Goal: Information Seeking & Learning: Learn about a topic

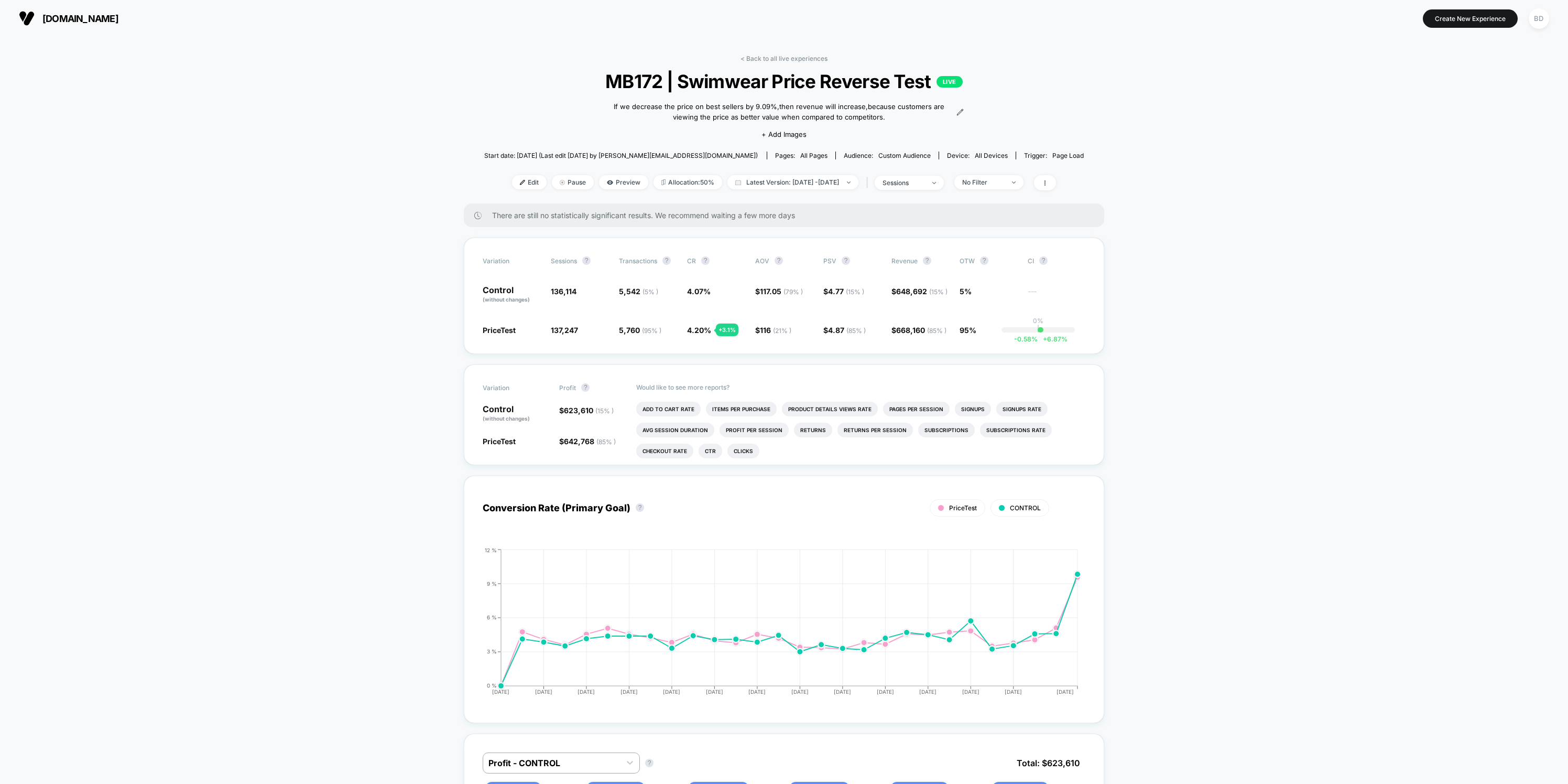
drag, startPoint x: 803, startPoint y: 56, endPoint x: 802, endPoint y: 62, distance: 6.1
click at [803, 56] on link "< Back to all live experiences" at bounding box center [784, 58] width 87 height 8
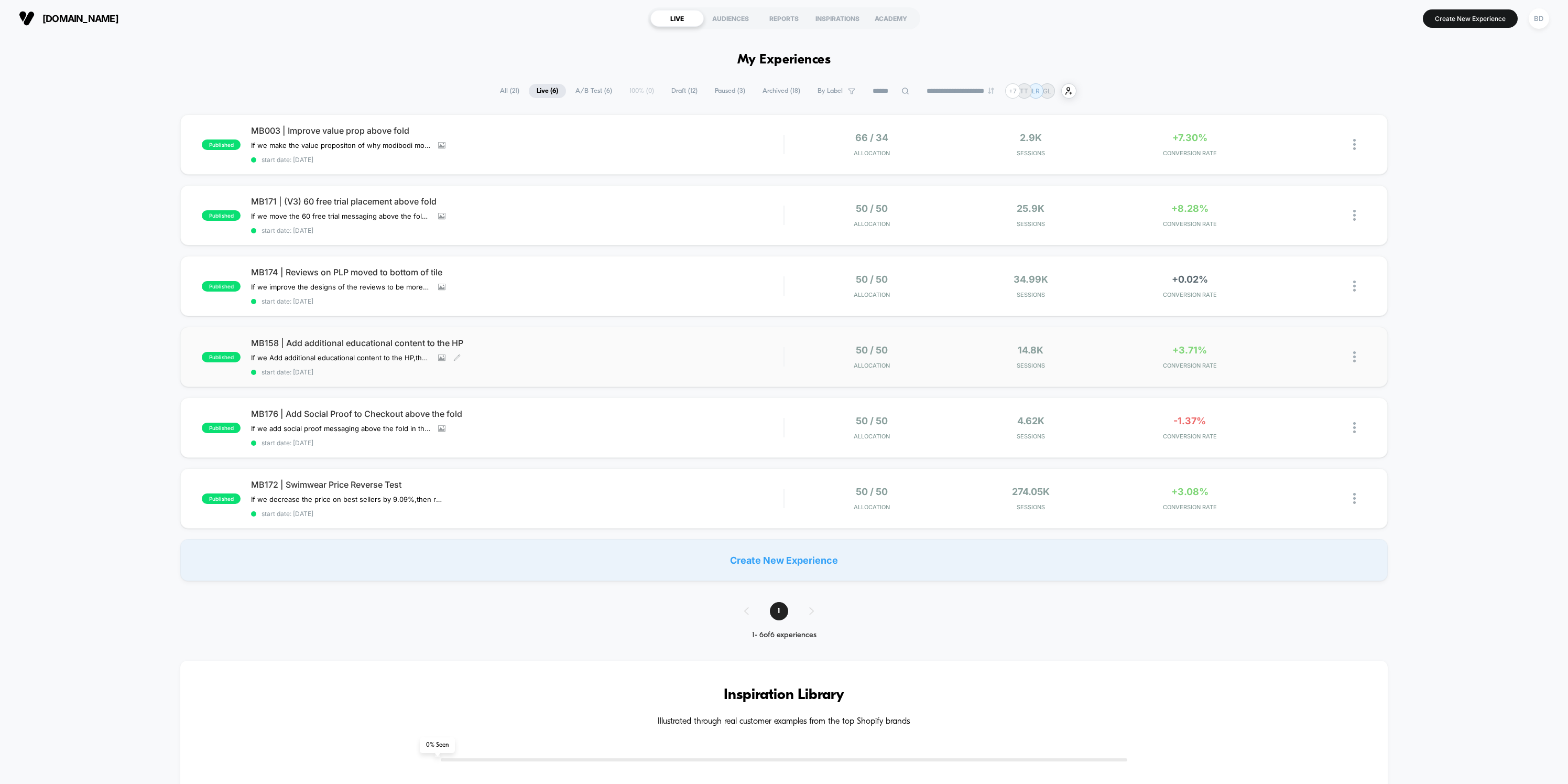
click at [415, 339] on span "MB158 | Add additional educational content to the HP" at bounding box center [517, 343] width 533 height 11
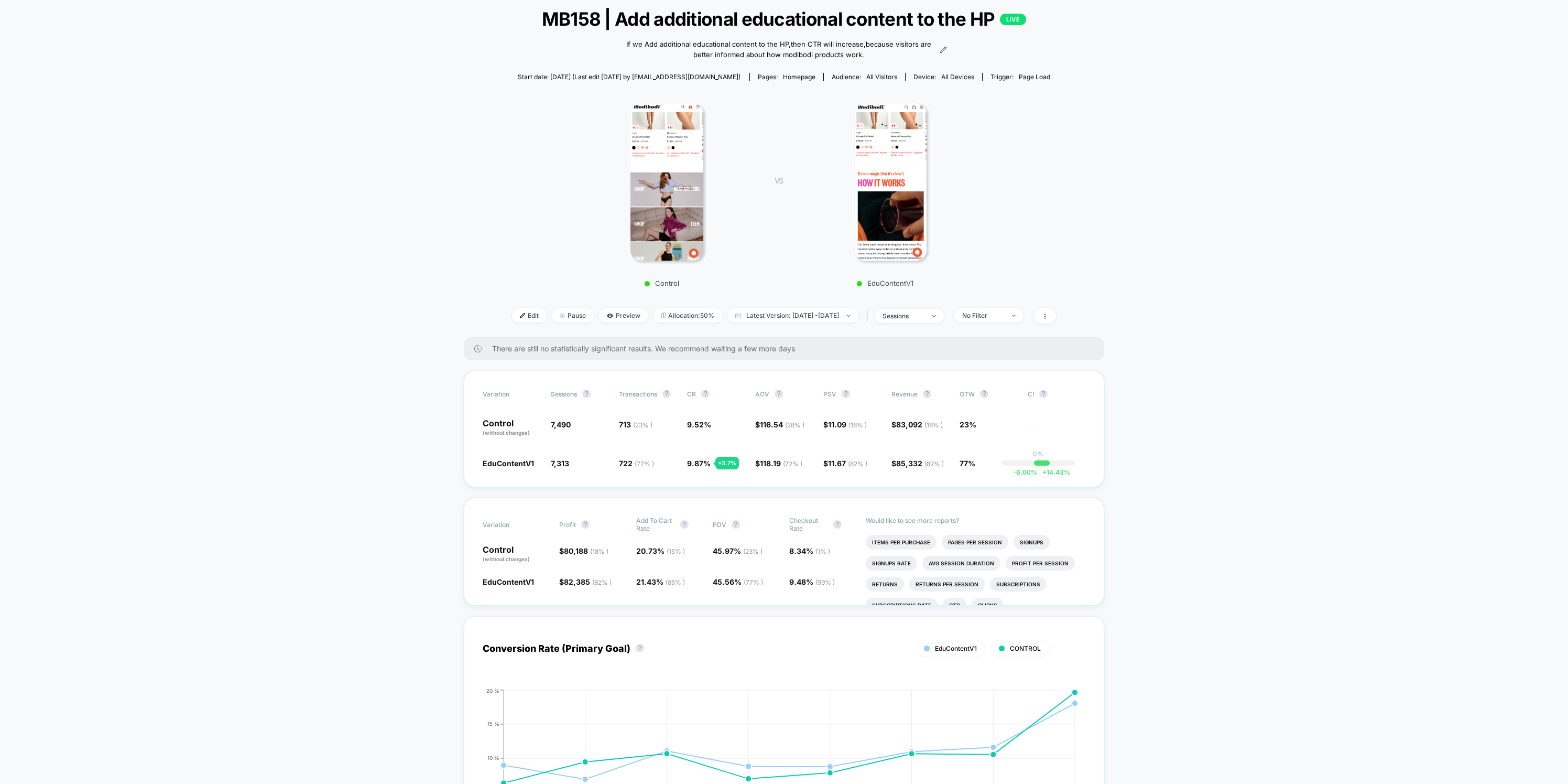
scroll to position [61, 0]
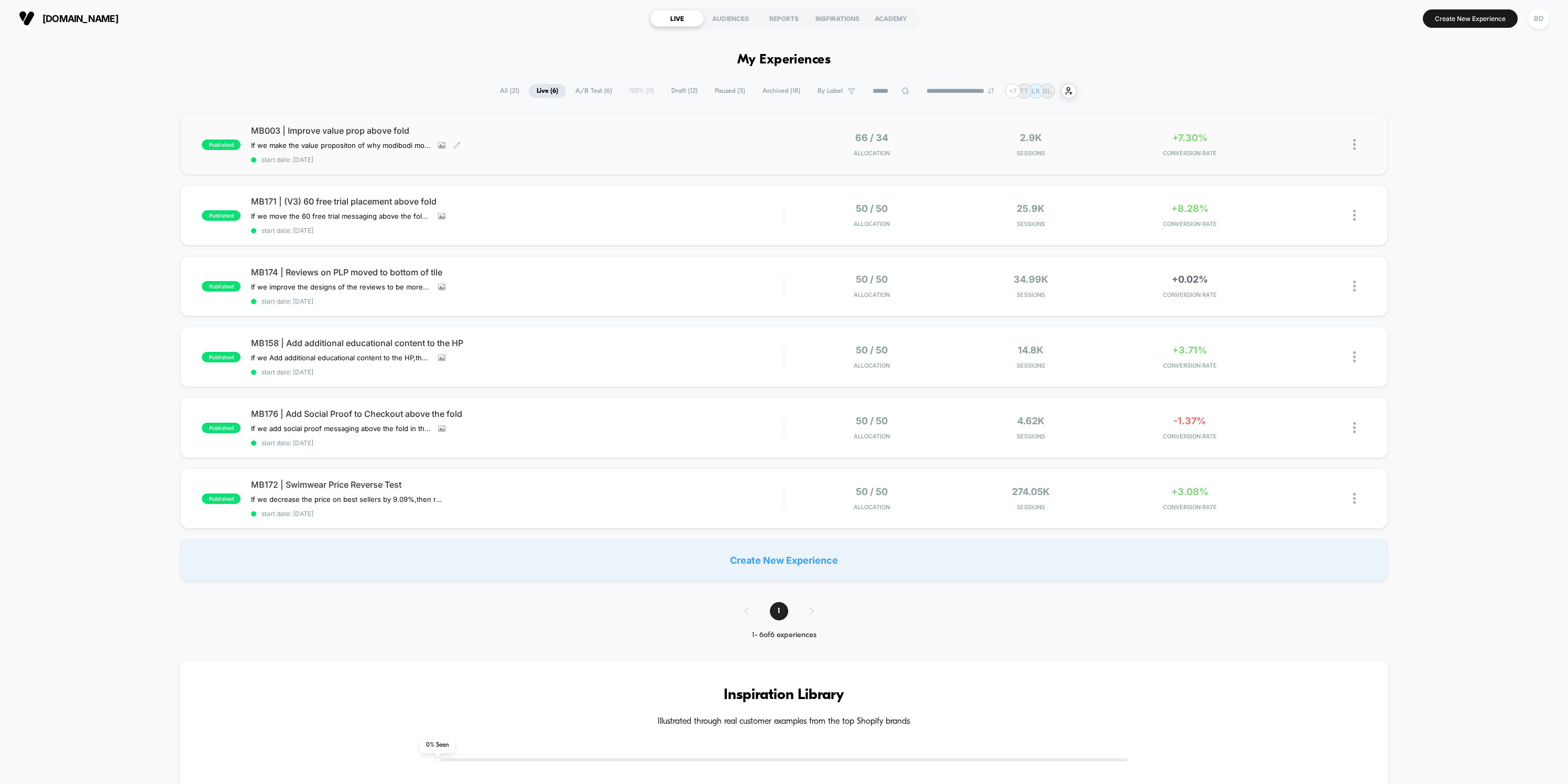
click at [378, 128] on span "MB003 | Improve value prop above fold" at bounding box center [517, 130] width 533 height 11
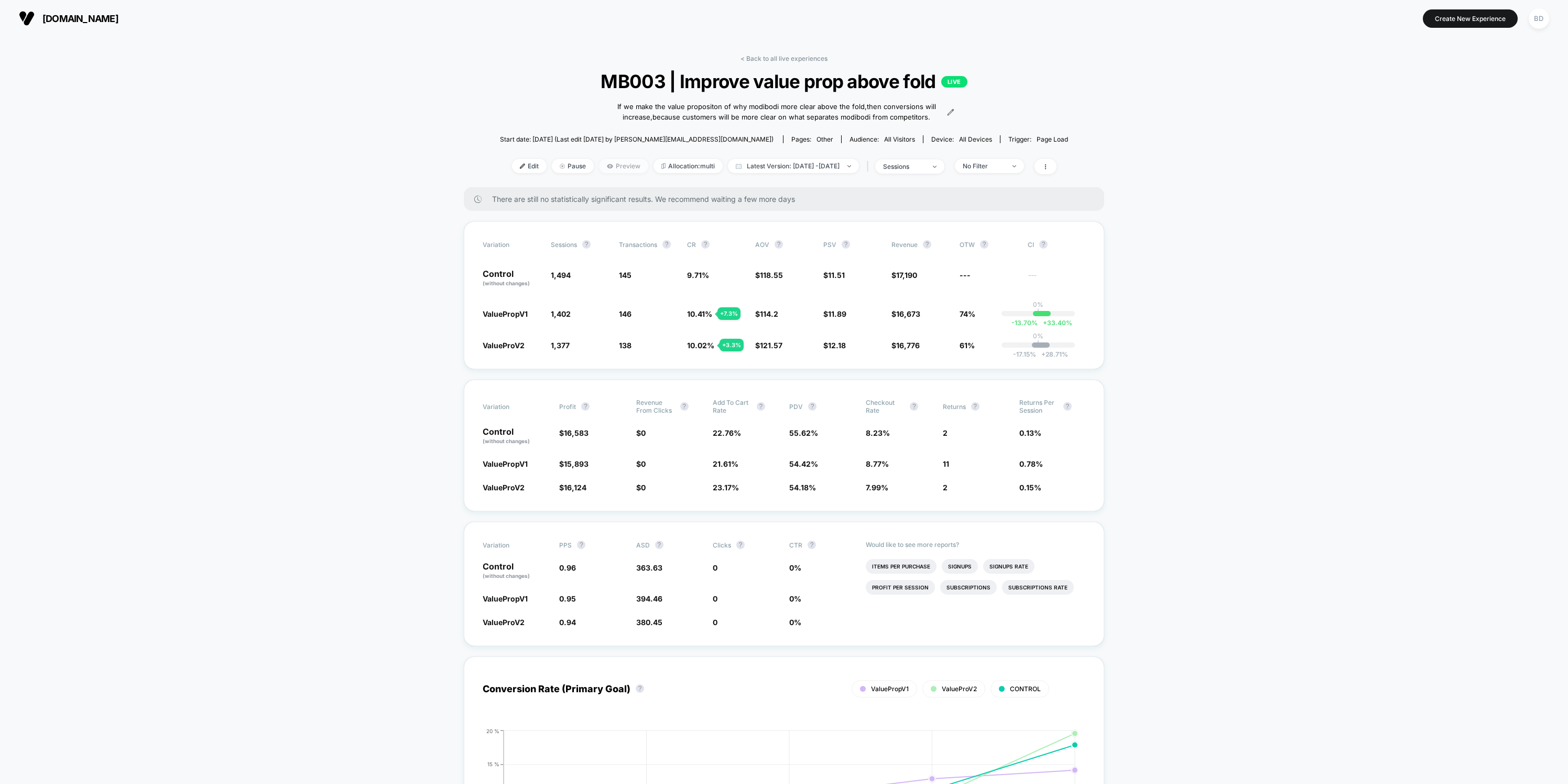
click at [600, 164] on span "Preview" at bounding box center [624, 165] width 50 height 14
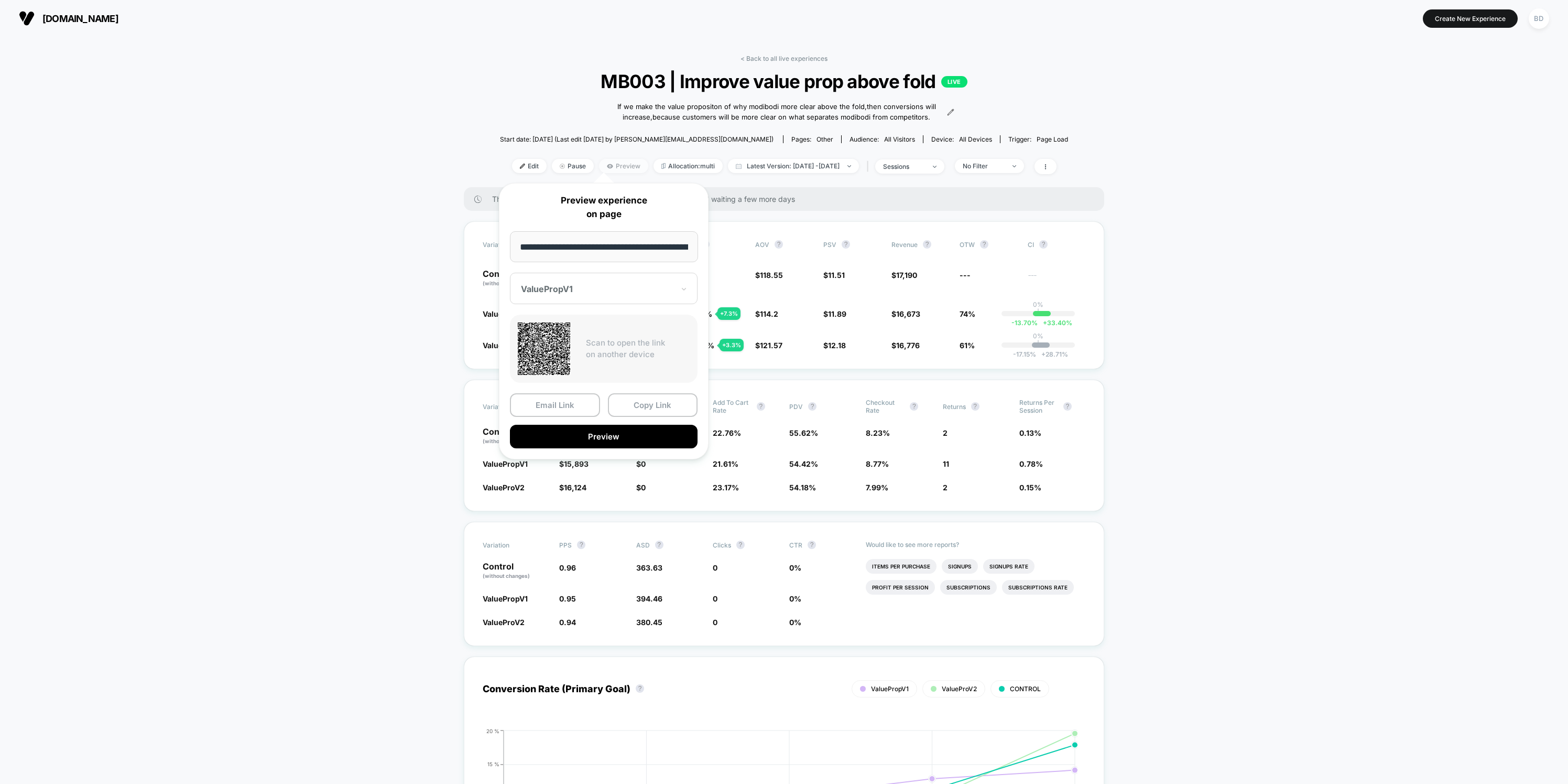
click at [600, 164] on span "Preview" at bounding box center [624, 165] width 50 height 14
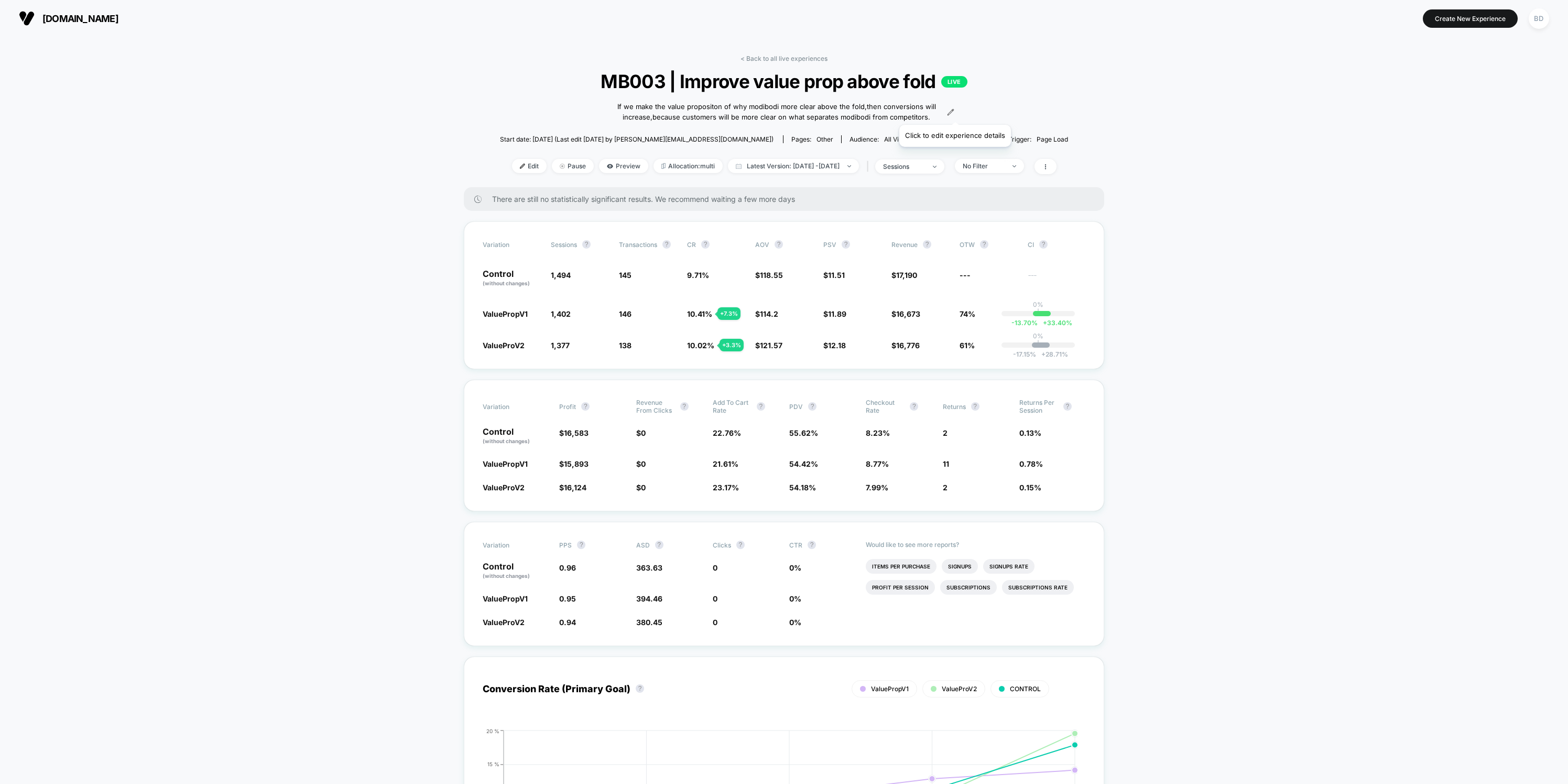
click at [953, 112] on icon at bounding box center [951, 112] width 6 height 6
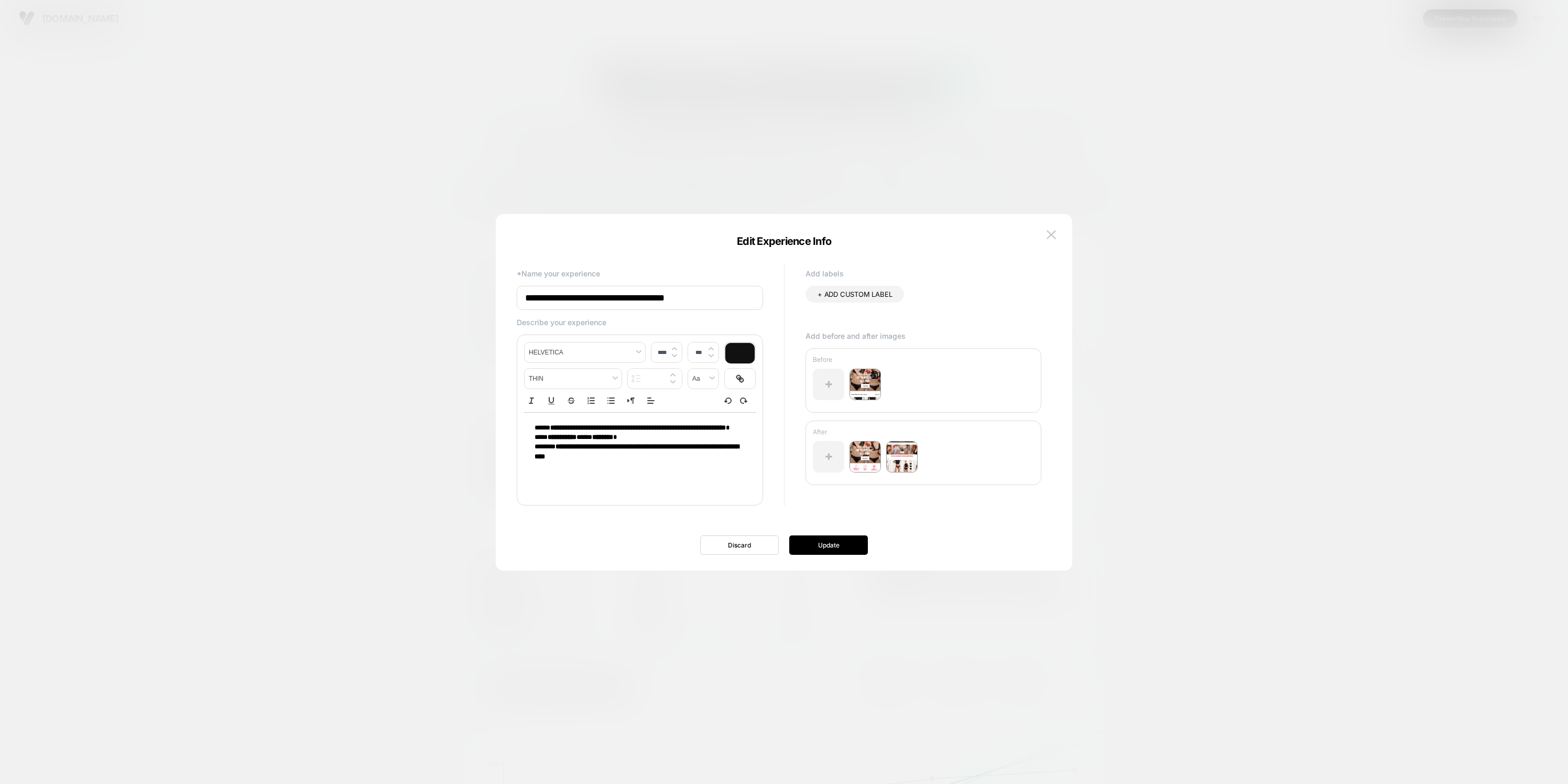
click at [873, 384] on img at bounding box center [865, 384] width 31 height 32
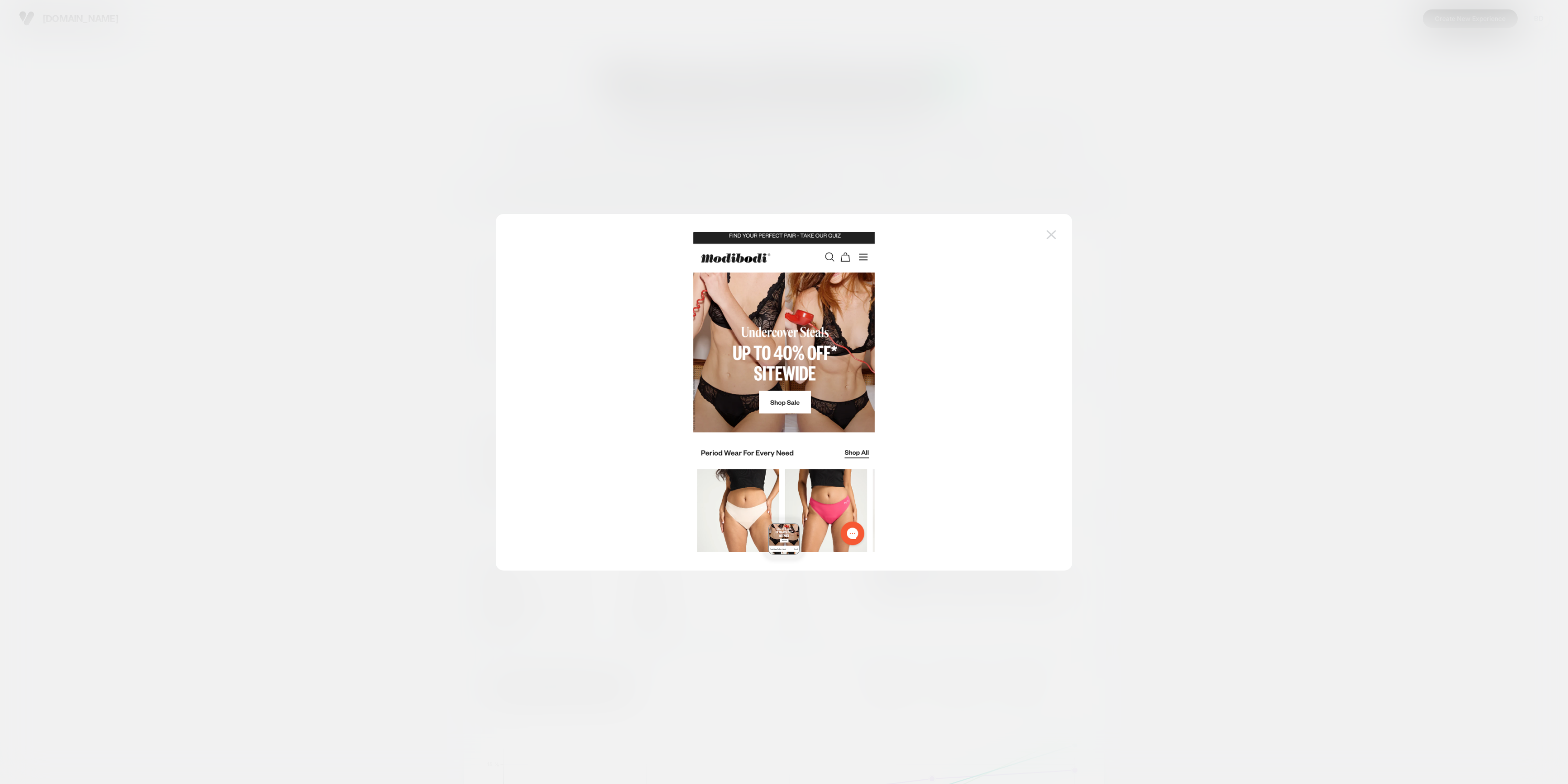
click at [1053, 233] on img at bounding box center [1052, 234] width 10 height 9
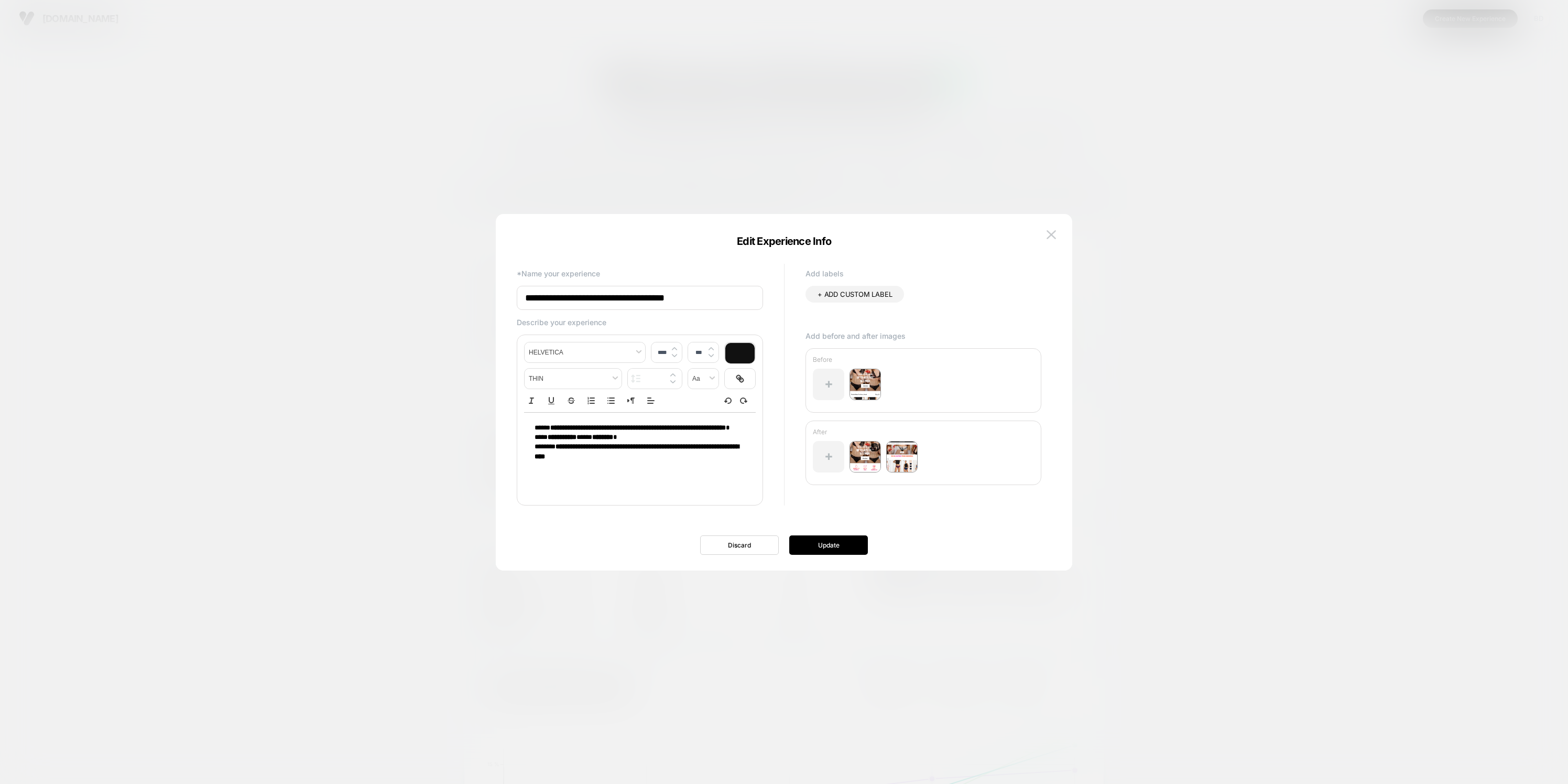
click at [867, 457] on img at bounding box center [865, 456] width 31 height 32
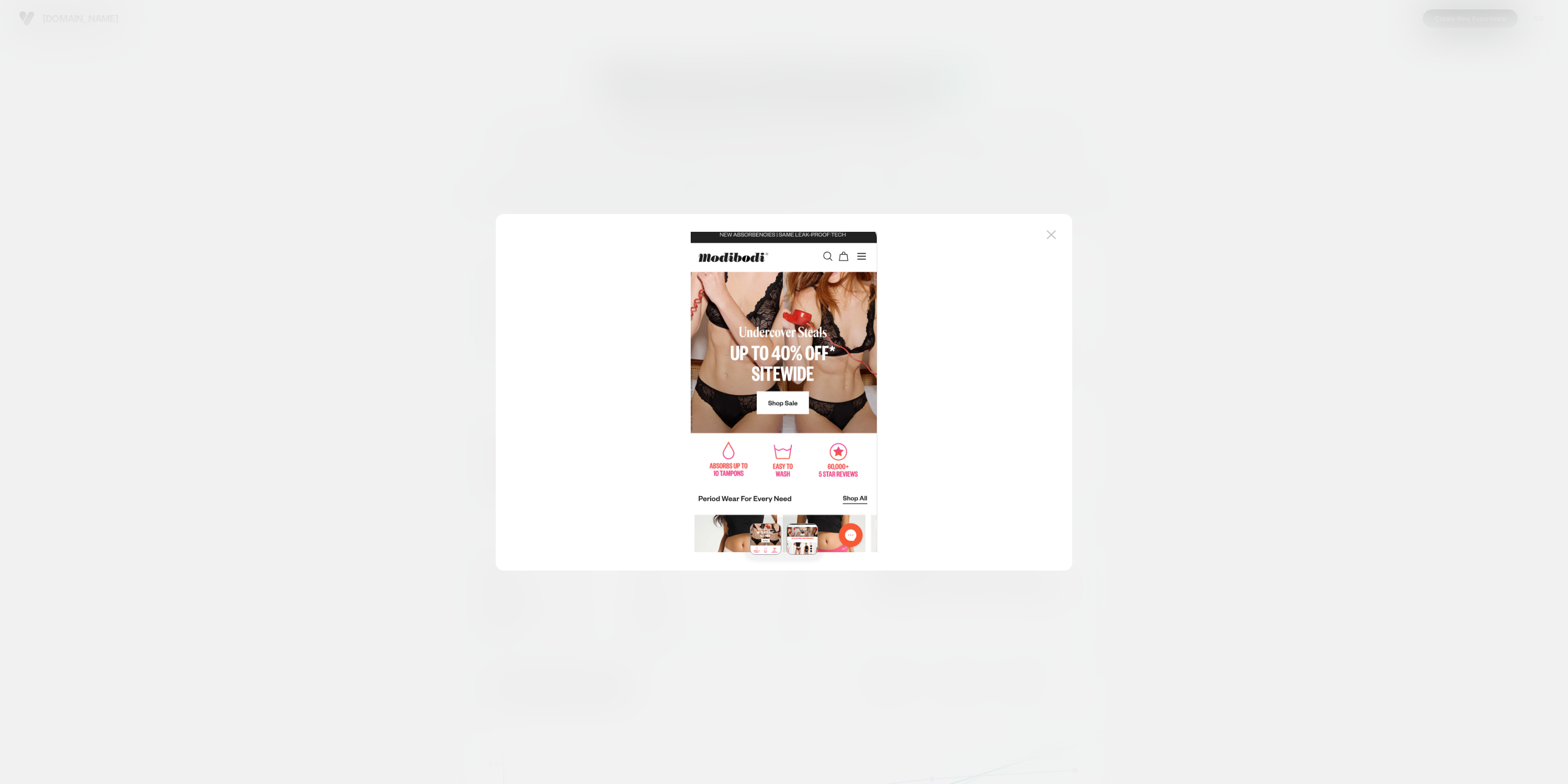
click at [1049, 232] on img at bounding box center [1052, 234] width 10 height 9
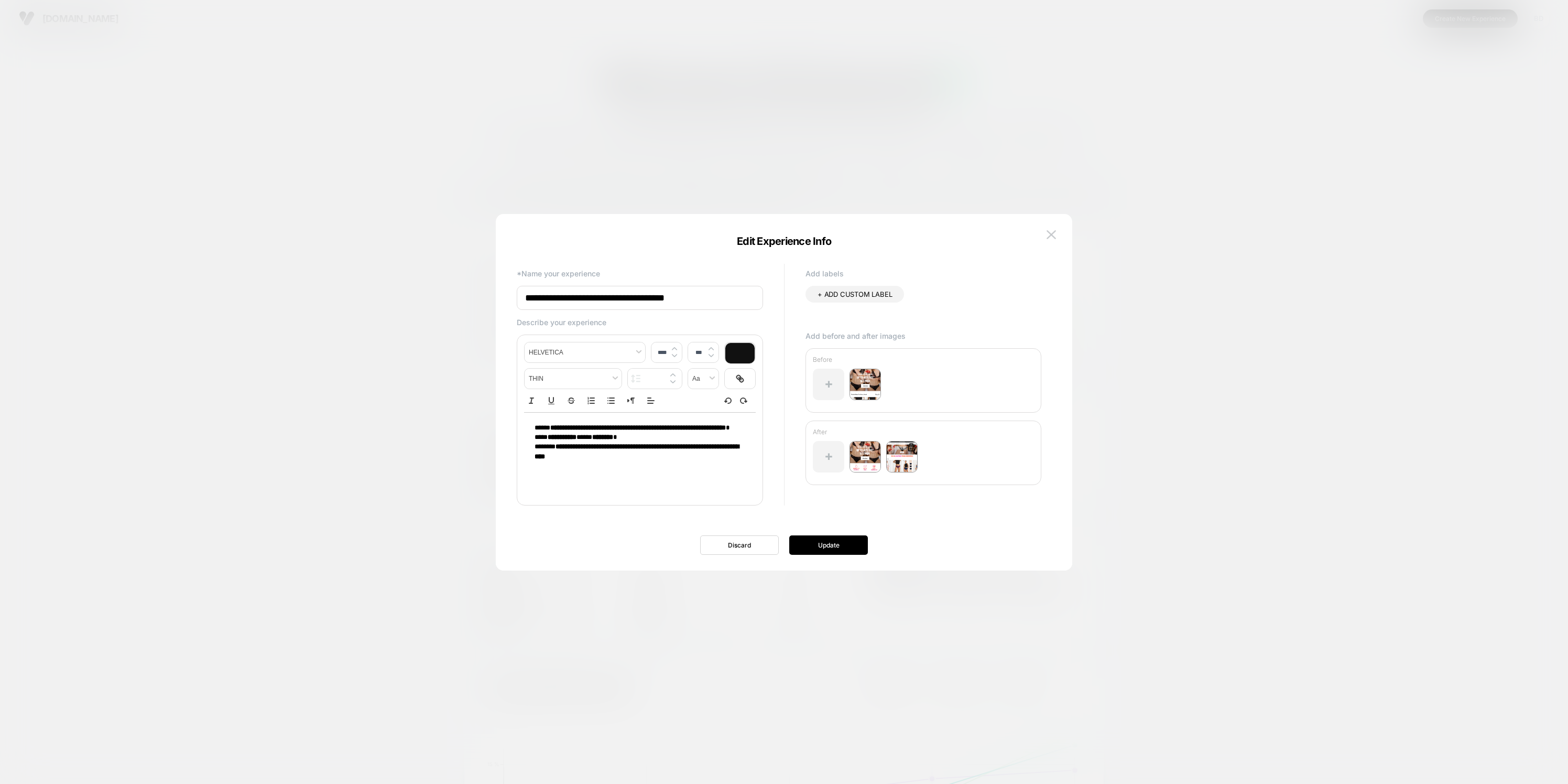
click at [906, 456] on img at bounding box center [902, 456] width 31 height 32
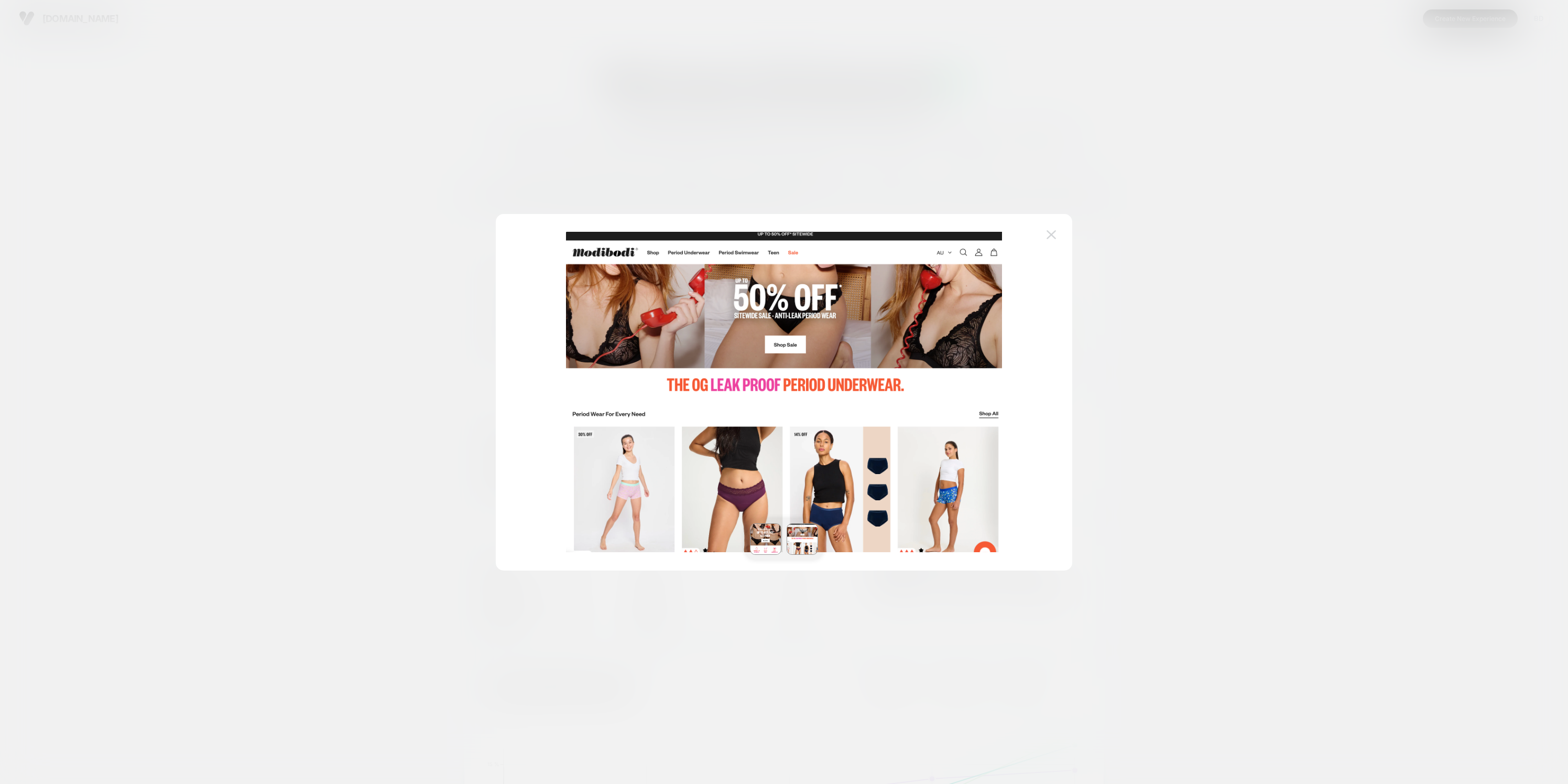
click at [1056, 231] on button at bounding box center [1051, 235] width 15 height 15
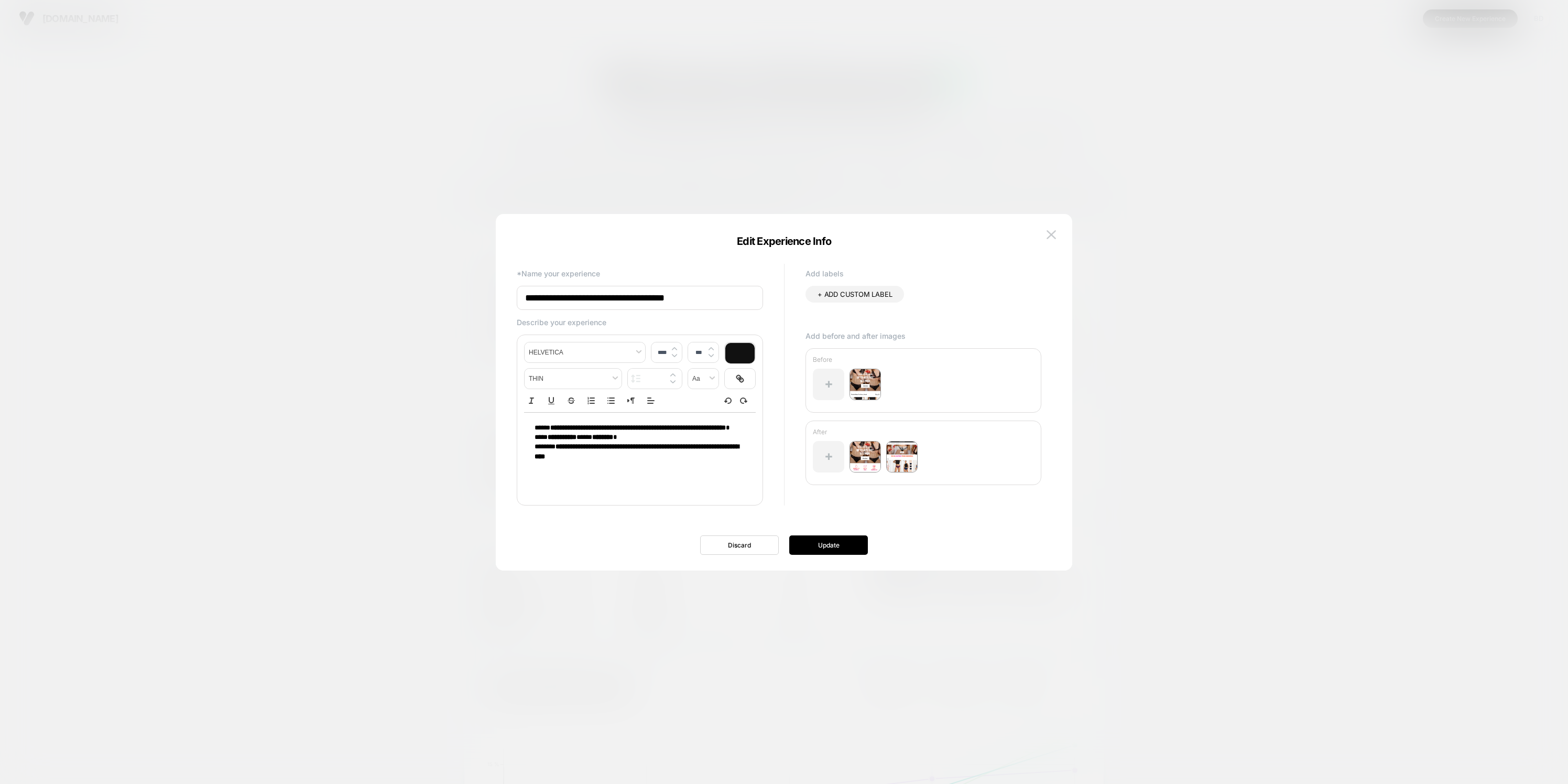
click at [1057, 235] on button at bounding box center [1051, 235] width 15 height 15
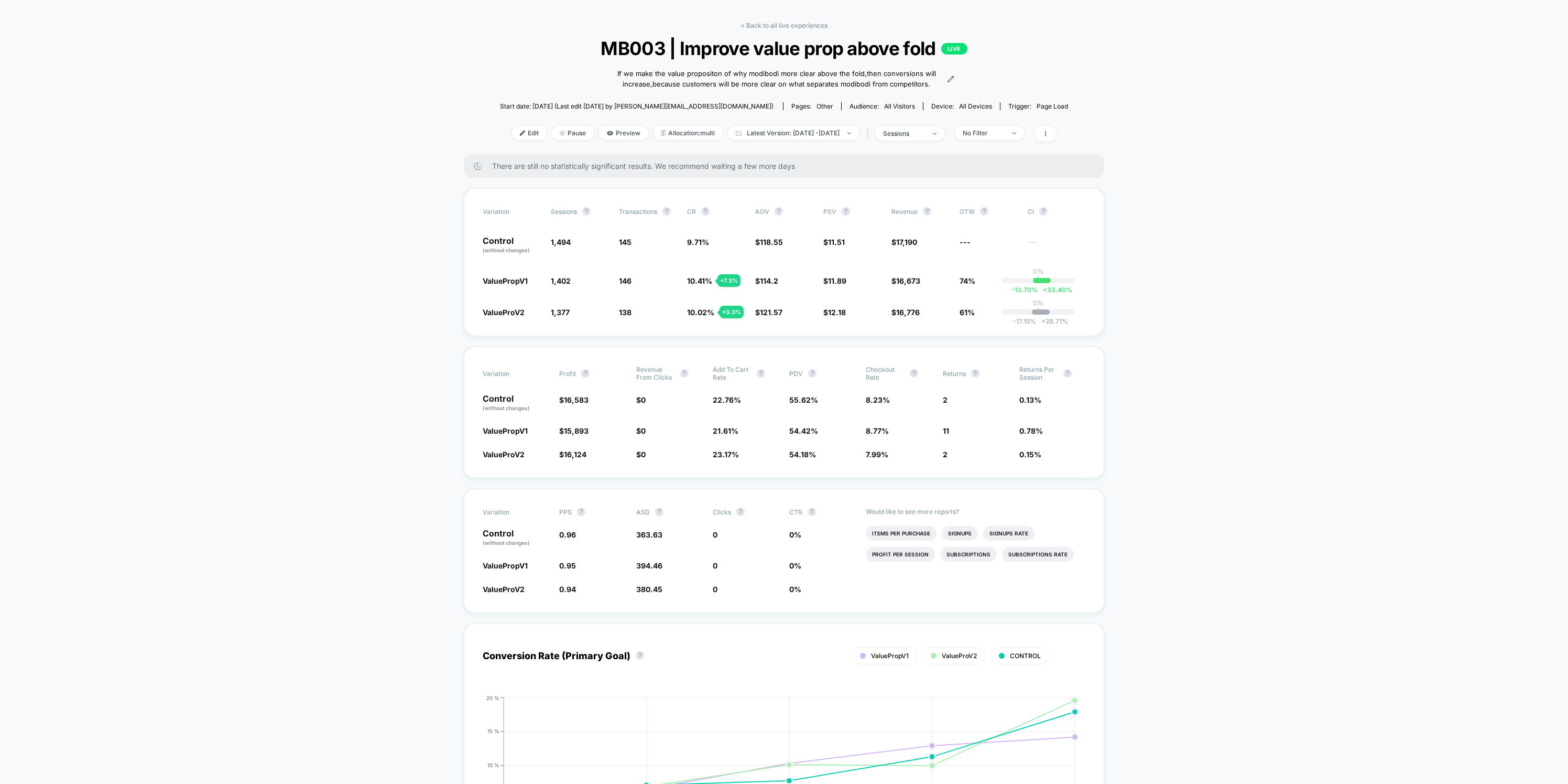
scroll to position [60, 0]
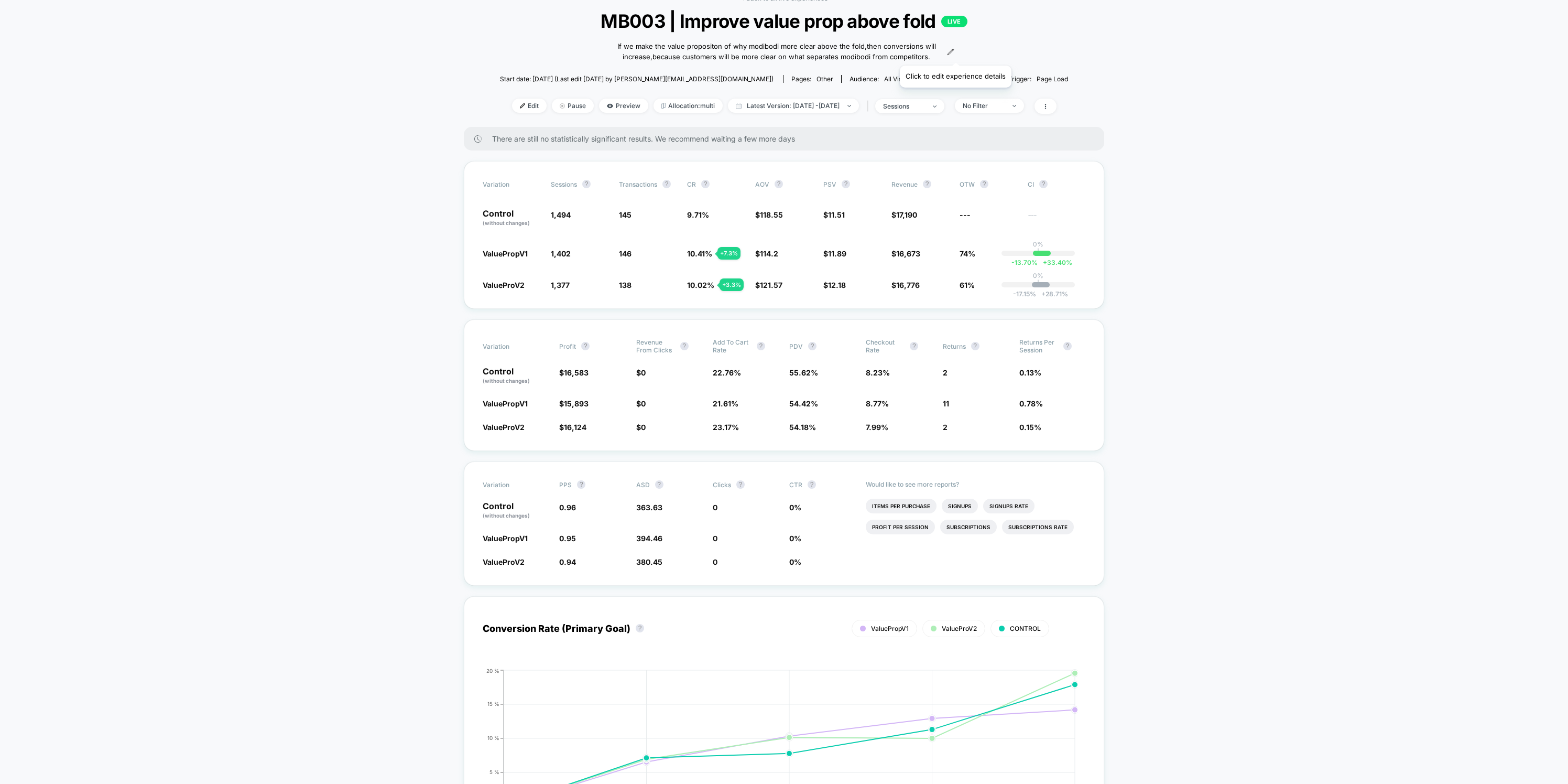
click at [954, 53] on icon at bounding box center [951, 53] width 8 height 8
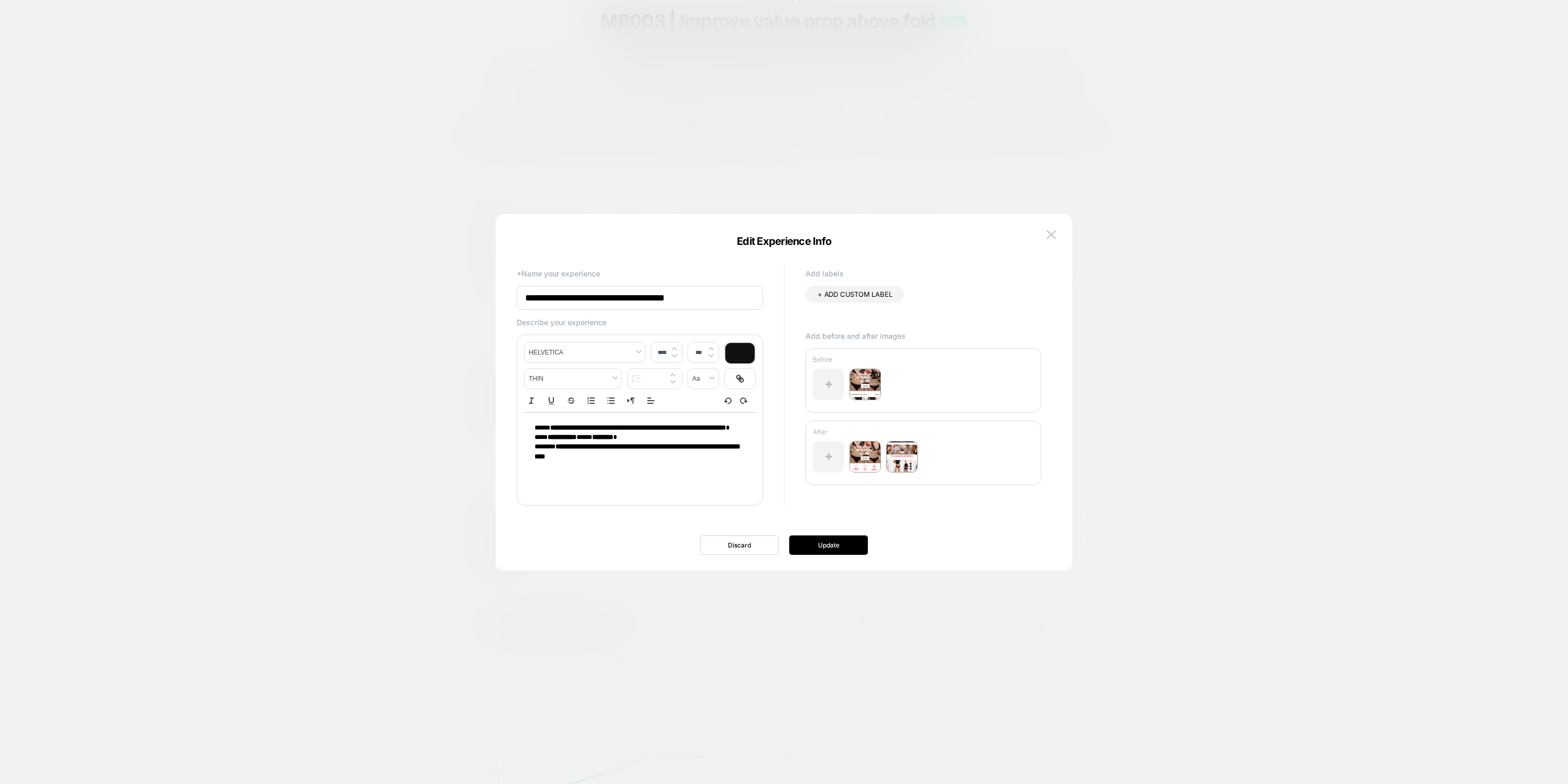
click at [864, 386] on img at bounding box center [865, 384] width 31 height 32
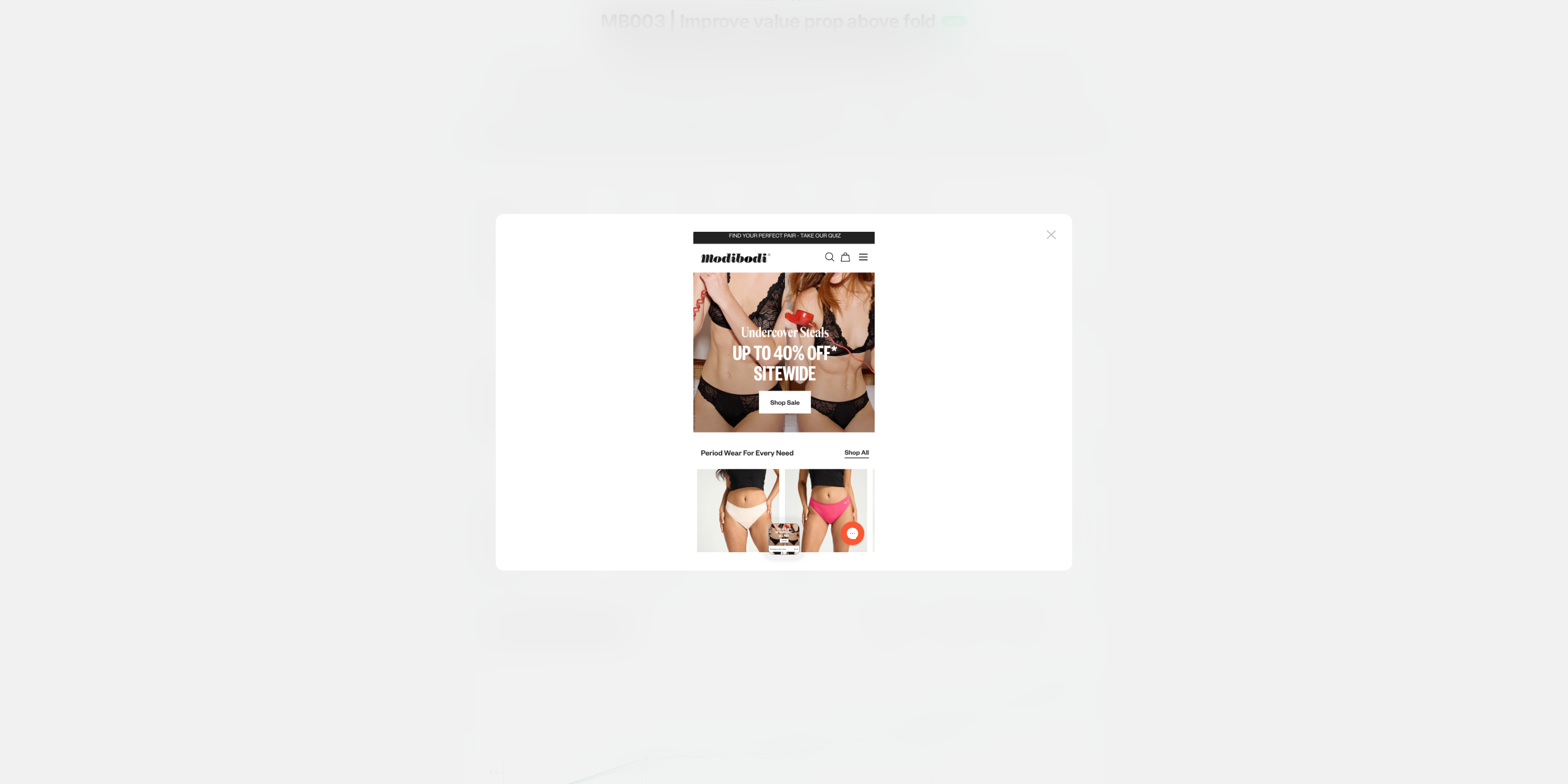
click at [947, 388] on div at bounding box center [784, 392] width 576 height 356
click at [1044, 233] on button at bounding box center [1051, 235] width 15 height 15
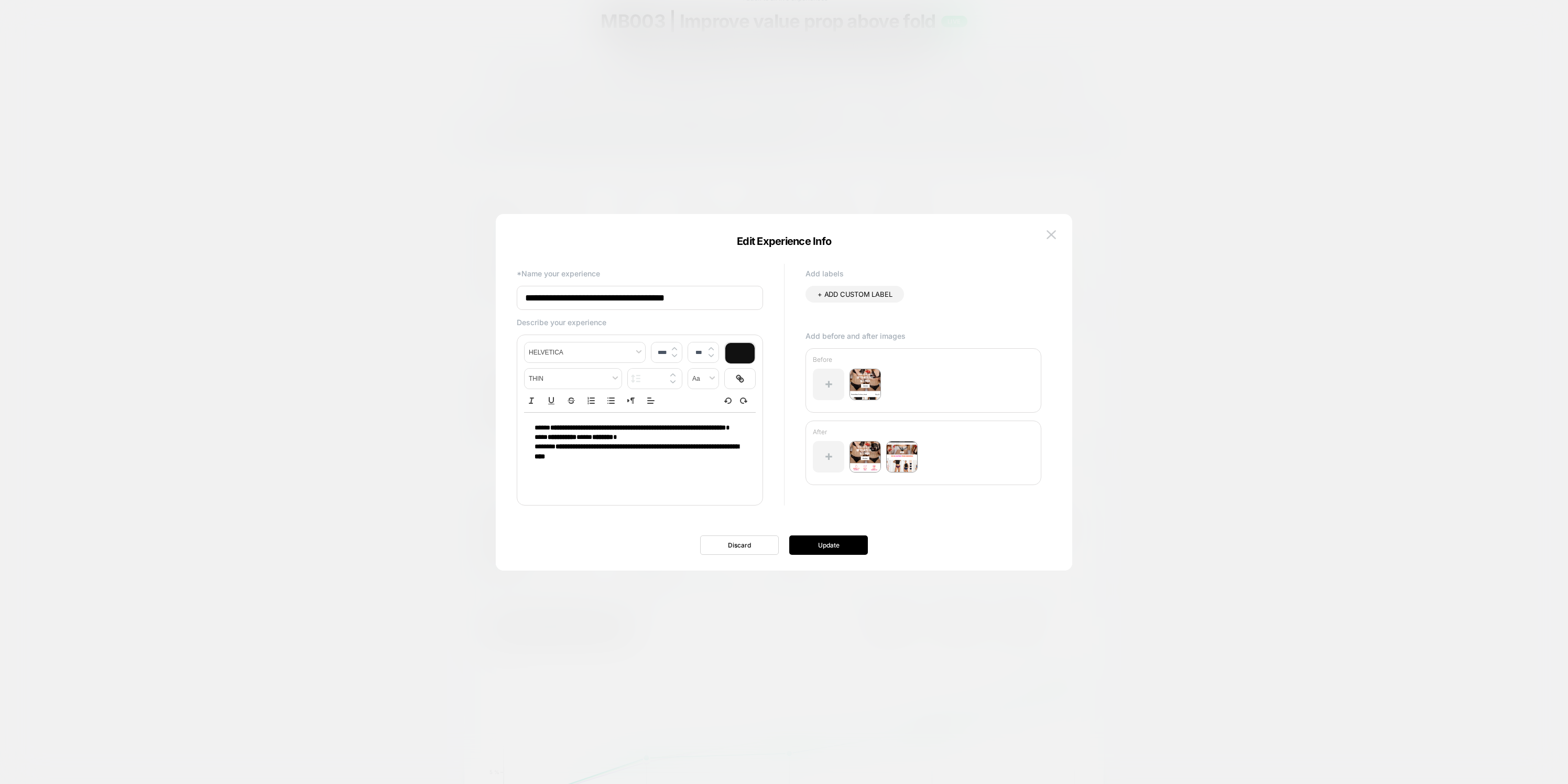
click at [866, 461] on img at bounding box center [865, 456] width 31 height 32
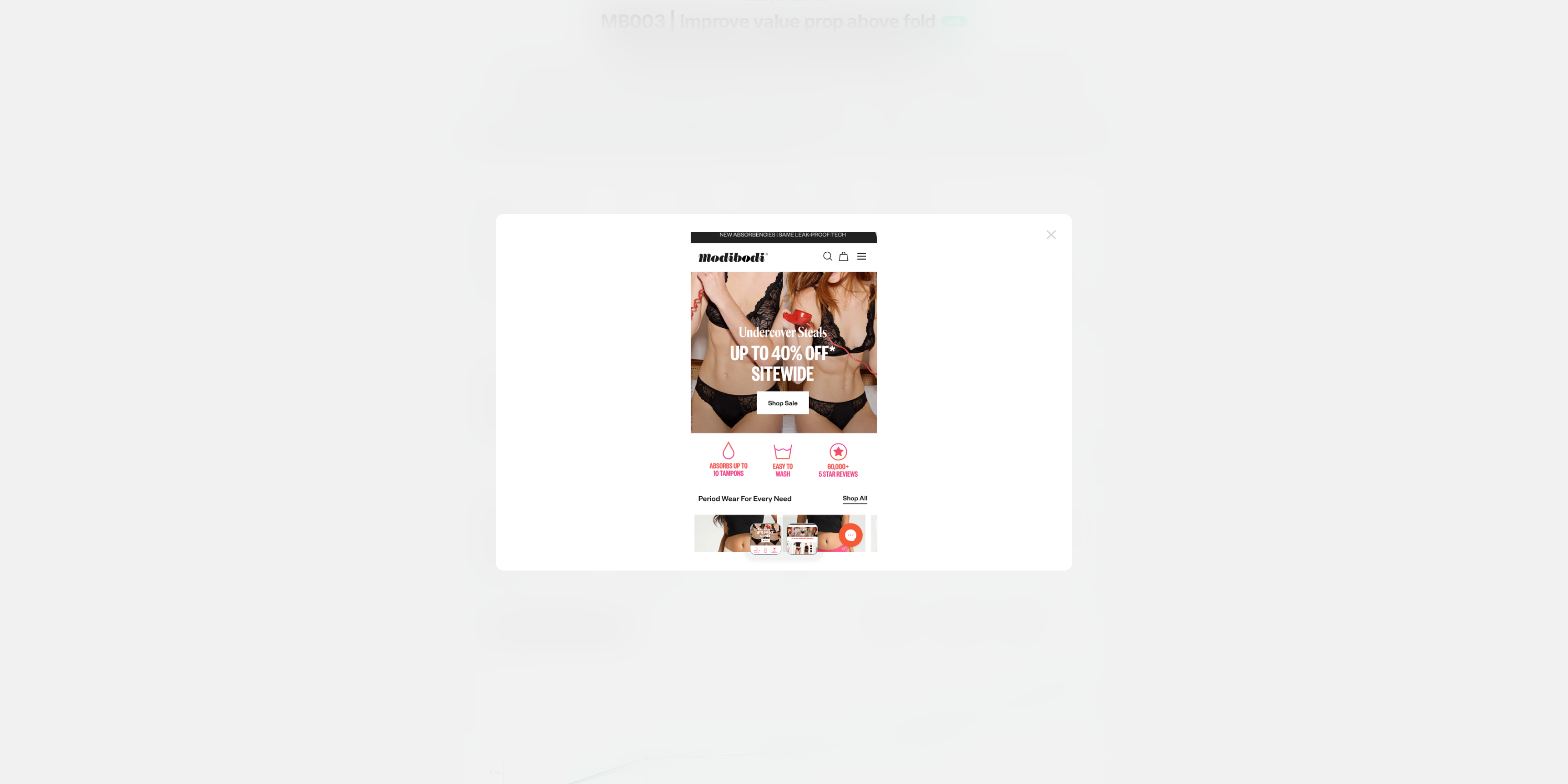
click at [1052, 238] on img at bounding box center [1052, 234] width 10 height 9
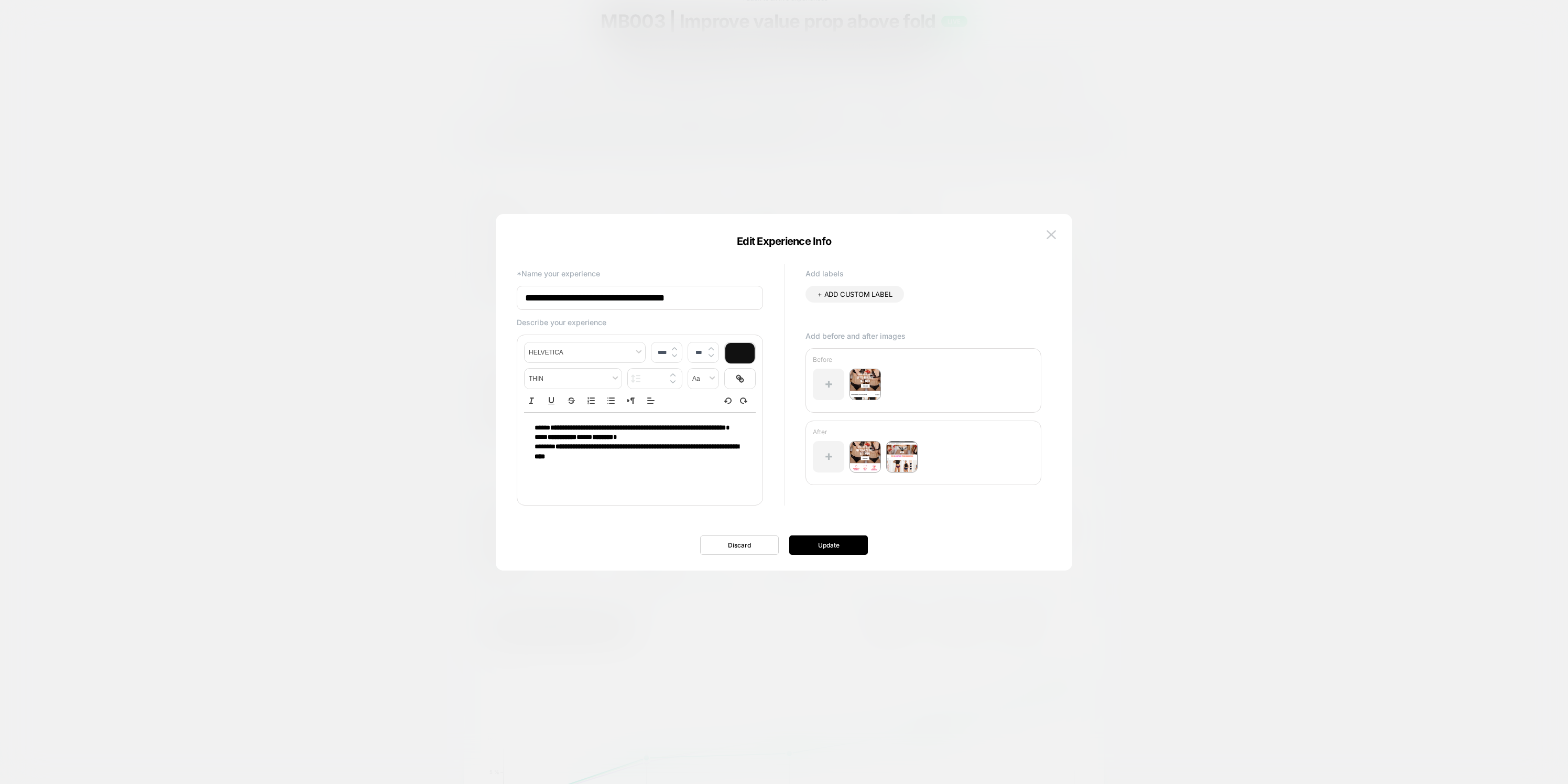
click at [1051, 235] on img at bounding box center [1052, 234] width 10 height 9
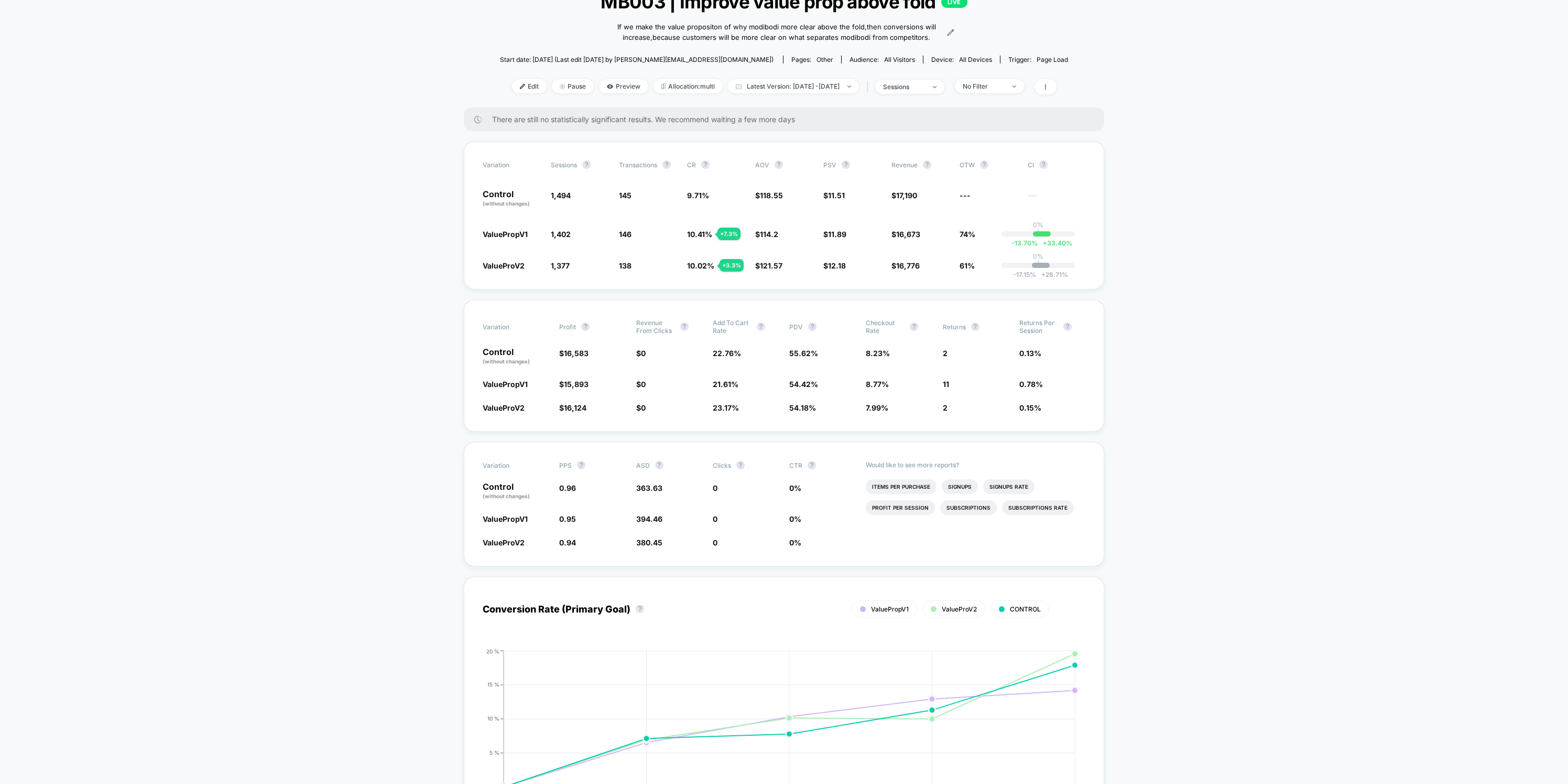
scroll to position [81, 0]
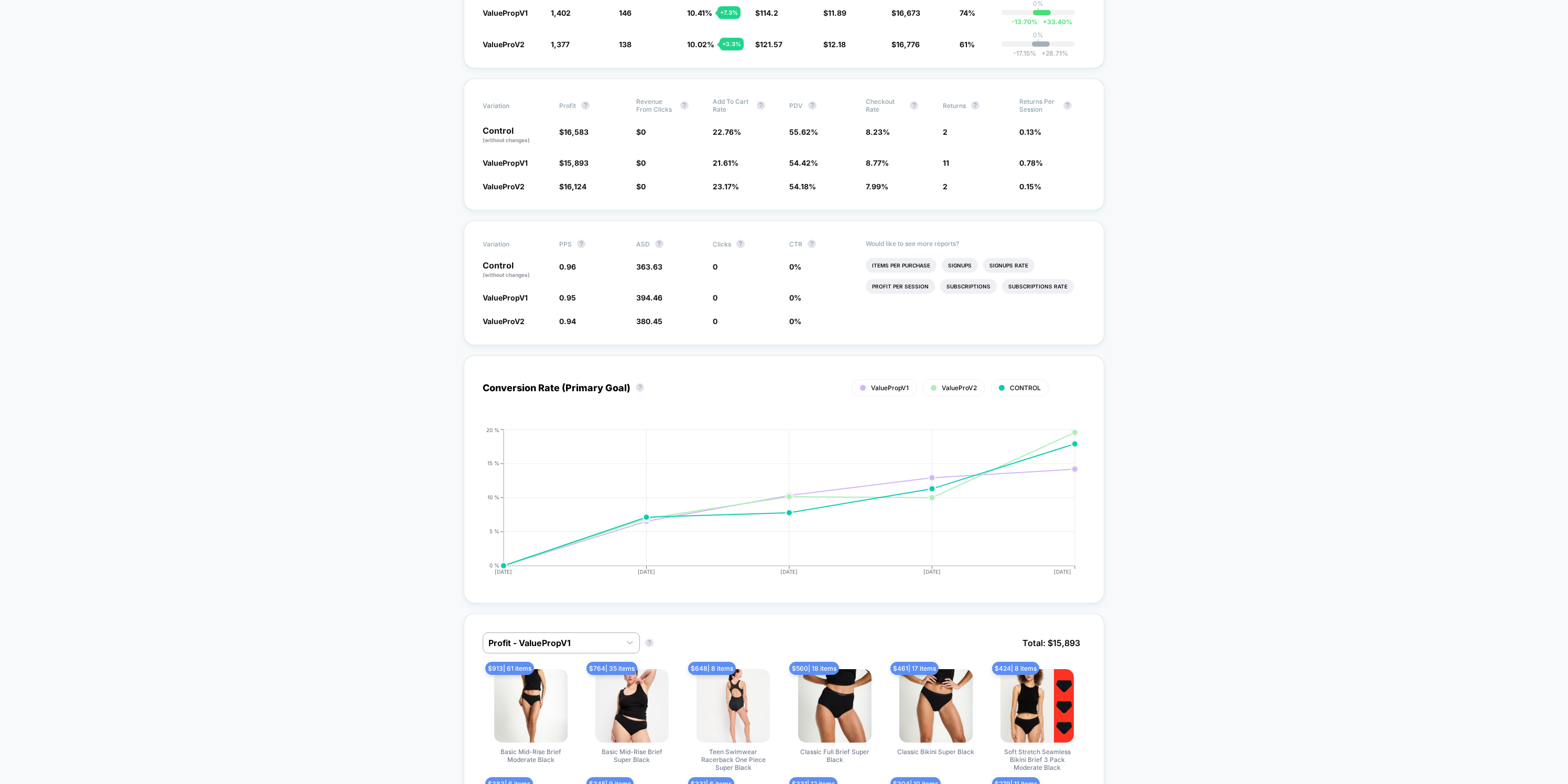
scroll to position [0, 0]
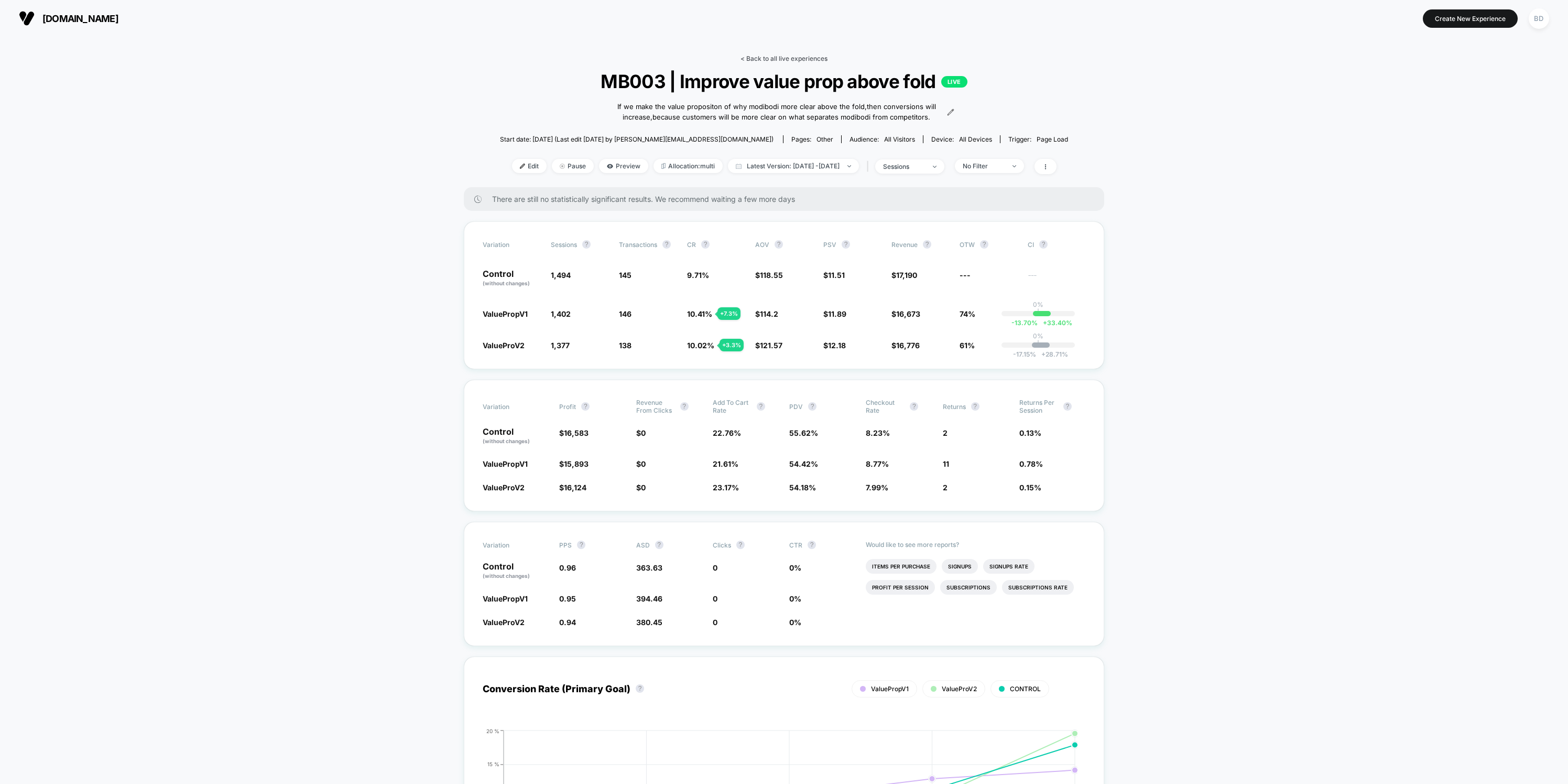
click at [770, 58] on link "< Back to all live experiences" at bounding box center [784, 58] width 87 height 8
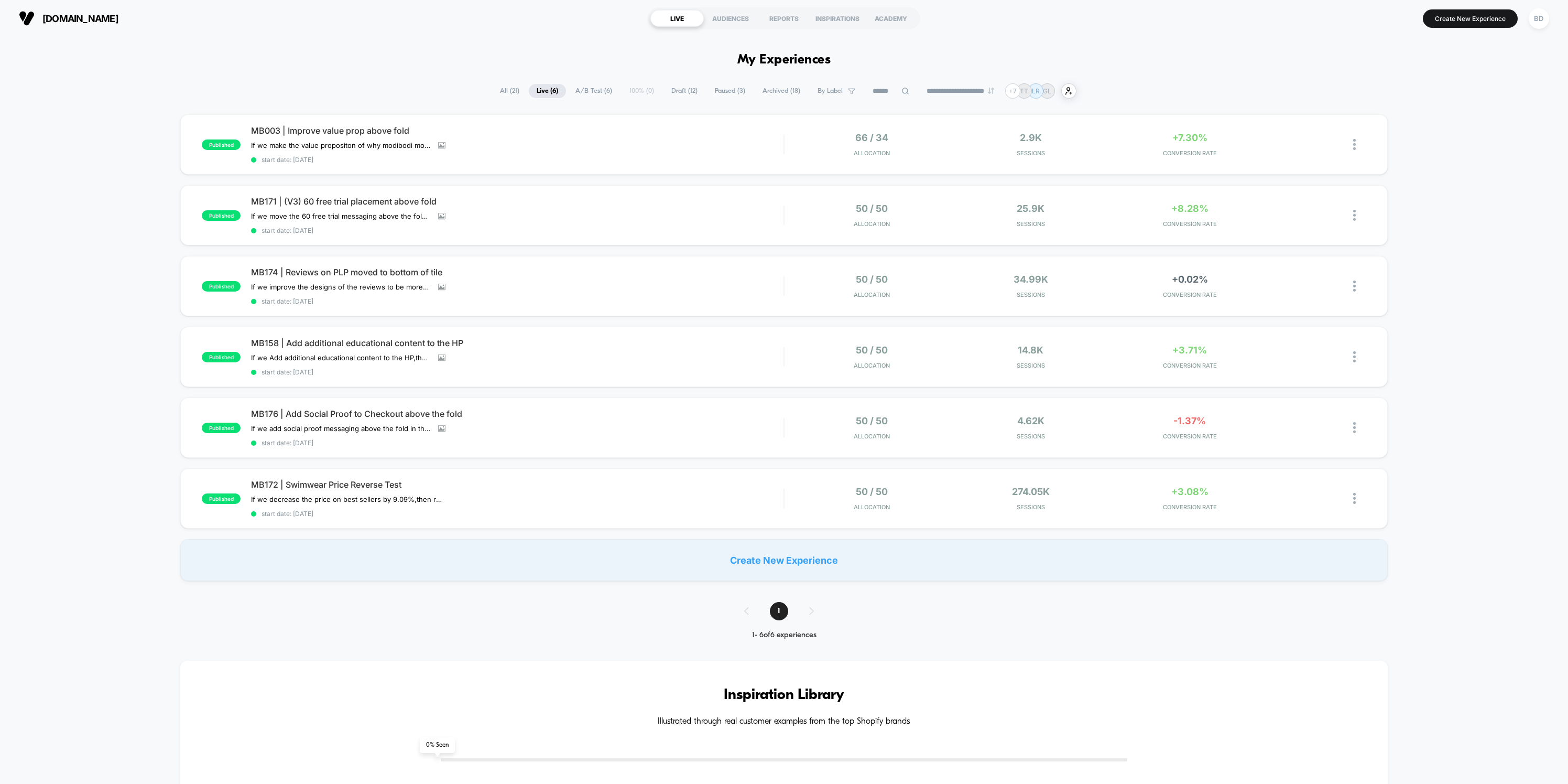
click at [70, 14] on span "[DOMAIN_NAME]" at bounding box center [80, 19] width 76 height 11
click at [75, 22] on span "[DOMAIN_NAME]" at bounding box center [80, 19] width 76 height 11
